Goal: Book appointment/travel/reservation

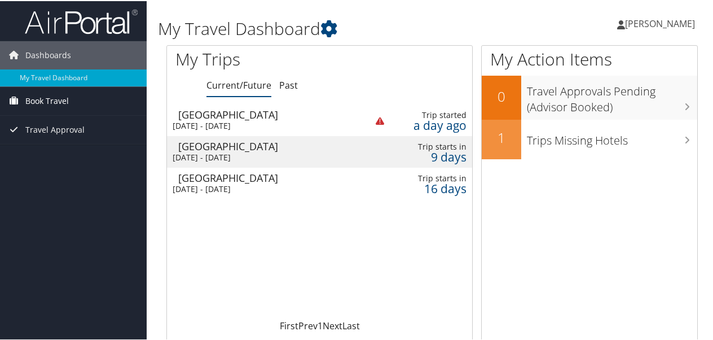
click at [58, 103] on span "Book Travel" at bounding box center [46, 100] width 43 height 28
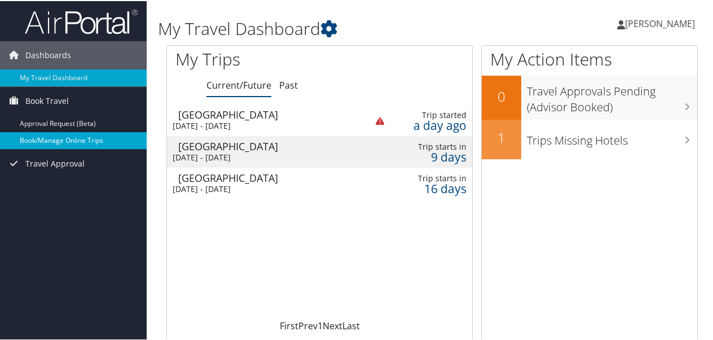
click at [73, 139] on link "Book/Manage Online Trips" at bounding box center [73, 139] width 147 height 17
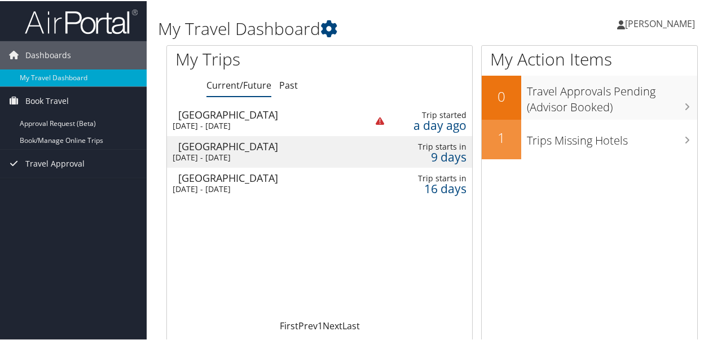
click at [228, 176] on div "Salt Lake City" at bounding box center [266, 176] width 177 height 10
click at [243, 151] on div "[DATE] - [DATE]" at bounding box center [261, 156] width 177 height 10
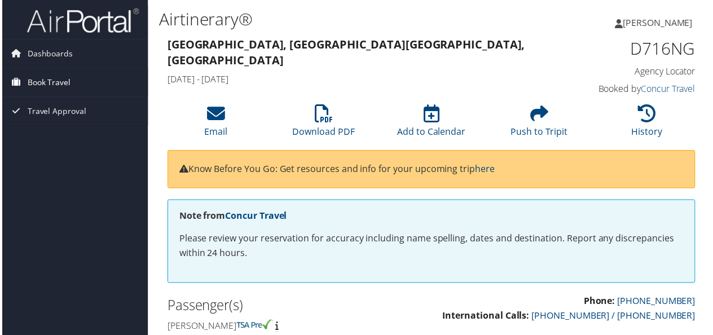
click at [34, 85] on span "Book Travel" at bounding box center [46, 83] width 43 height 28
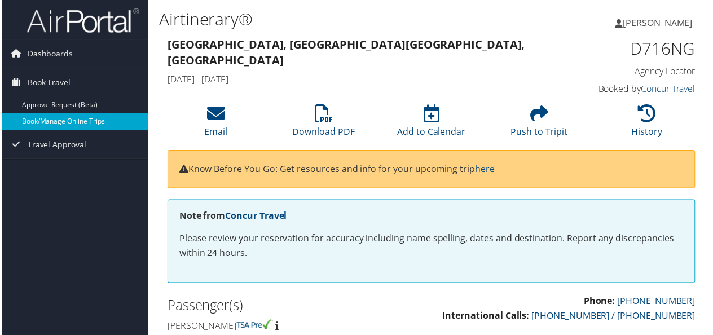
click at [35, 124] on link "Book/Manage Online Trips" at bounding box center [73, 122] width 147 height 17
click at [73, 124] on link "Book/Manage Online Trips" at bounding box center [73, 122] width 147 height 17
